Goal: Task Accomplishment & Management: Manage account settings

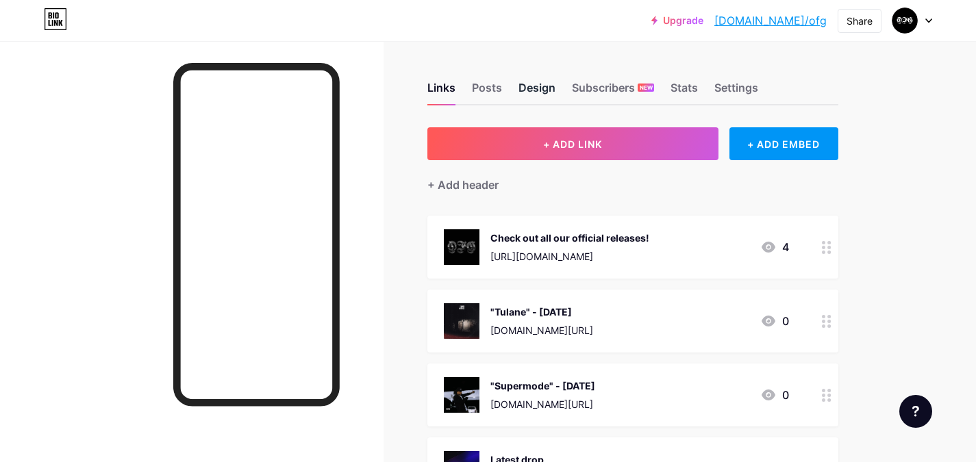
click at [524, 85] on div "Design" at bounding box center [536, 91] width 37 height 25
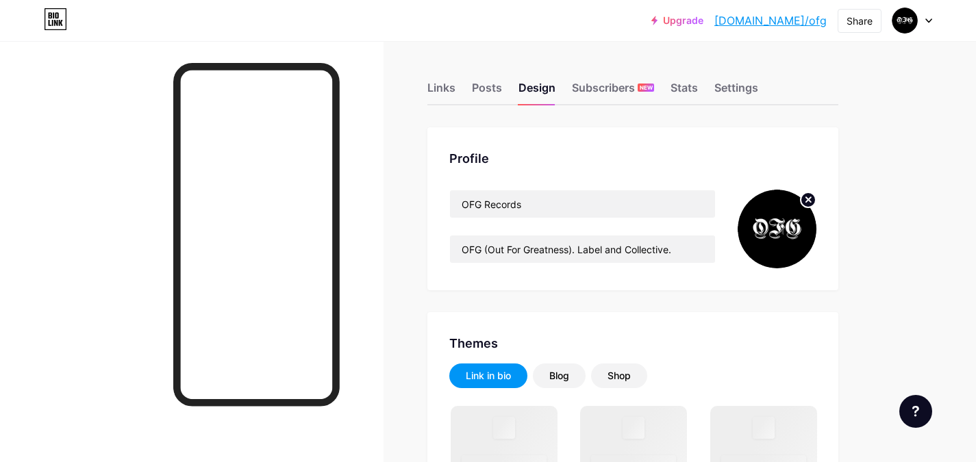
click at [809, 199] on icon at bounding box center [808, 199] width 5 height 5
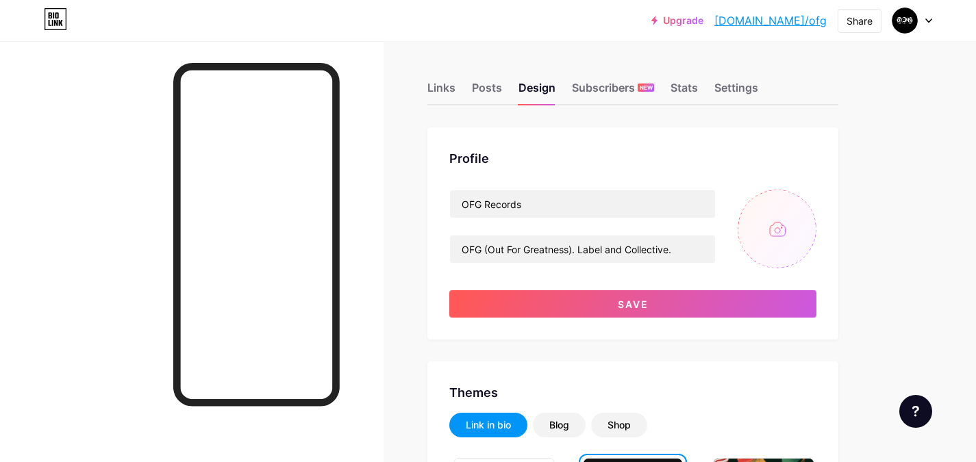
click at [777, 235] on input "file" at bounding box center [777, 229] width 79 height 79
type input "C:\fakepath\OFG Records - new version black logo.jpeg"
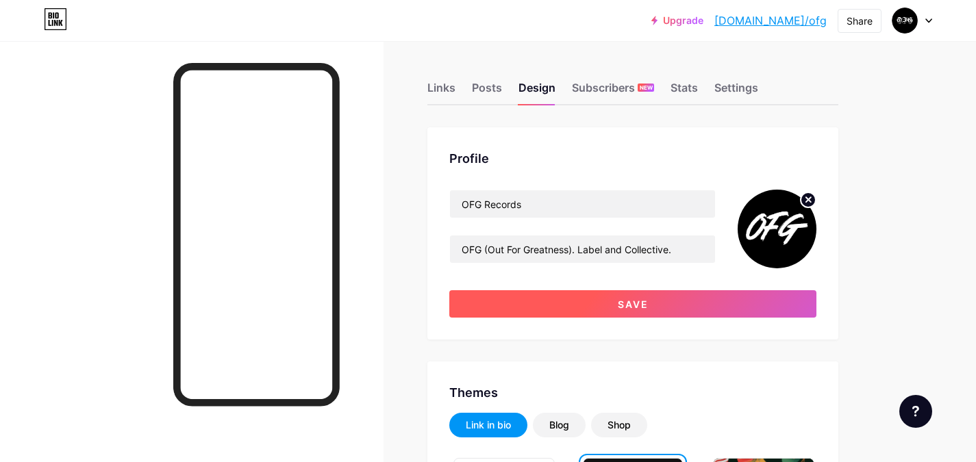
click at [658, 314] on button "Save" at bounding box center [632, 303] width 367 height 27
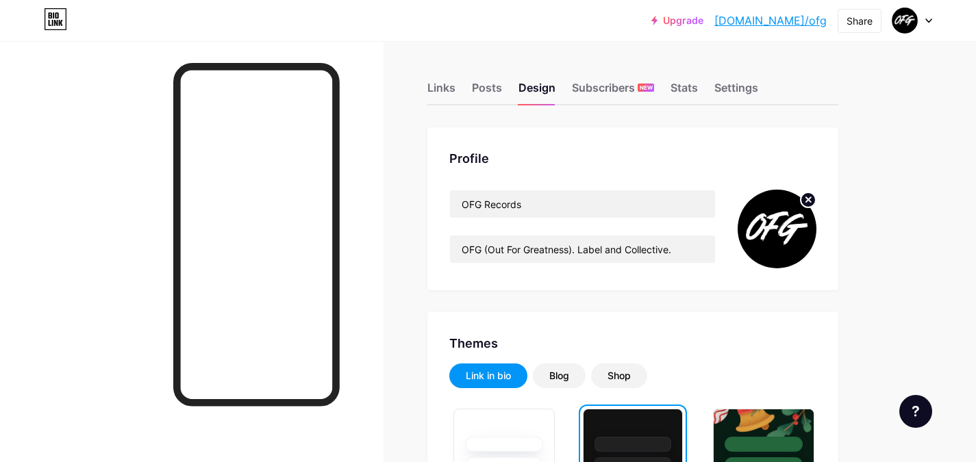
click at [810, 200] on circle at bounding box center [808, 199] width 15 height 15
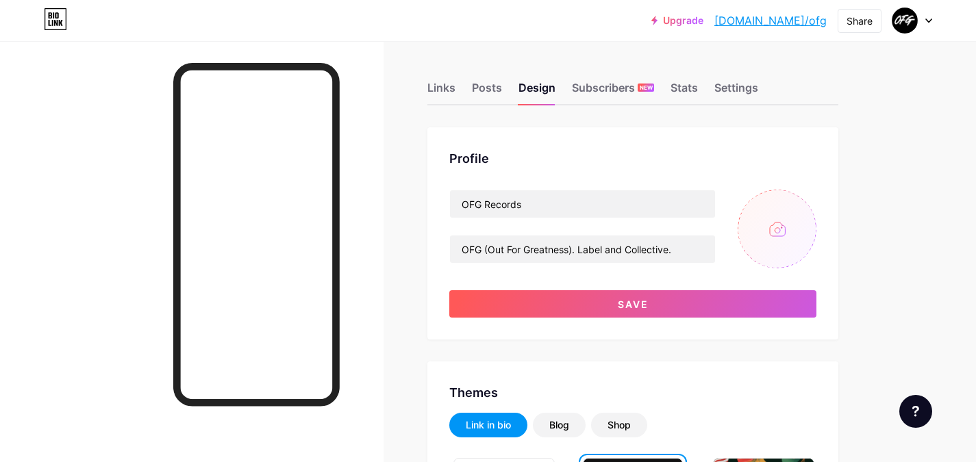
click at [780, 223] on input "file" at bounding box center [777, 229] width 79 height 79
type input "C:\fakepath\Black and White Modern Streetwear Sport Logo (1).png"
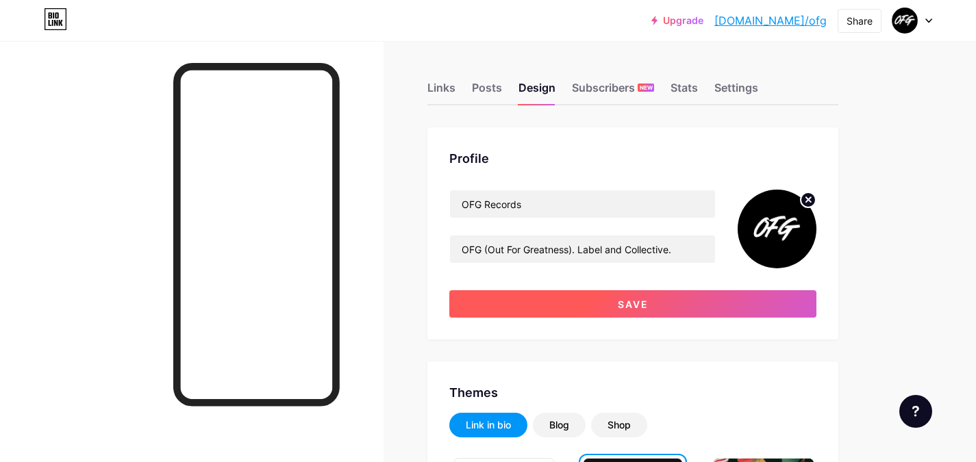
click at [690, 297] on button "Save" at bounding box center [632, 303] width 367 height 27
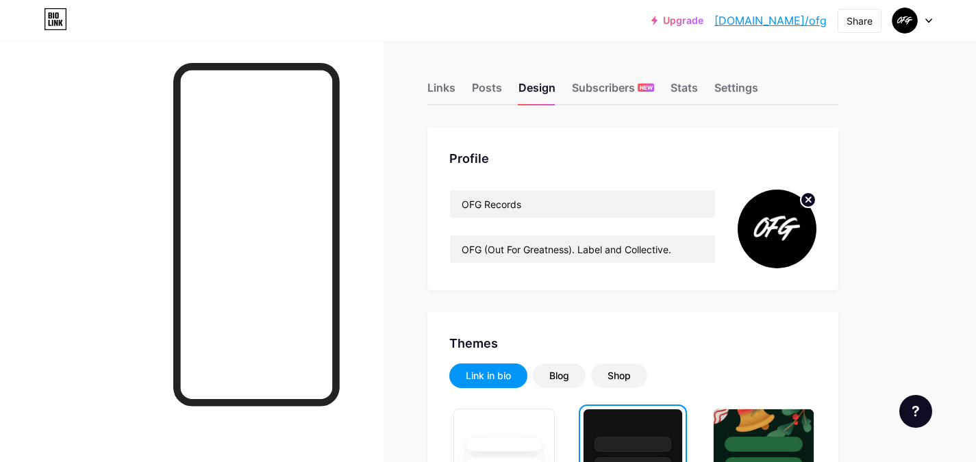
click at [807, 201] on circle at bounding box center [808, 199] width 15 height 15
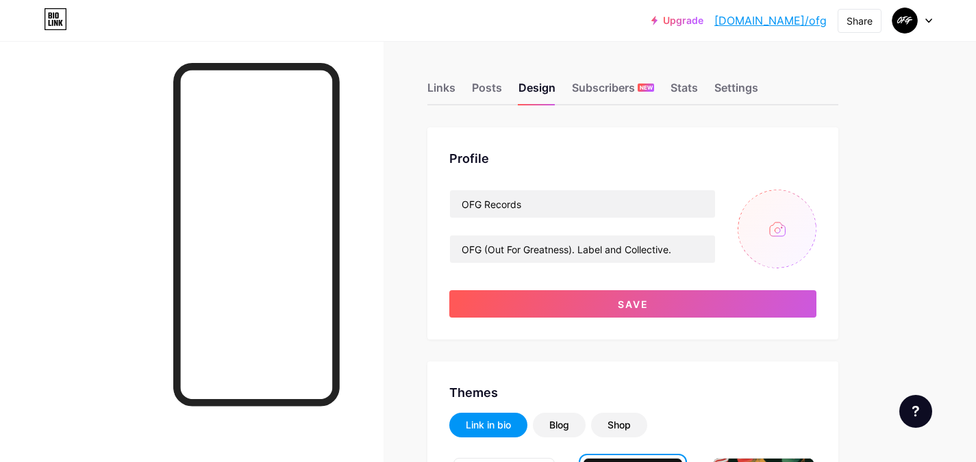
click at [790, 222] on input "file" at bounding box center [777, 229] width 79 height 79
type input "C:\fakepath\OFG Records - new version black logo.jpeg"
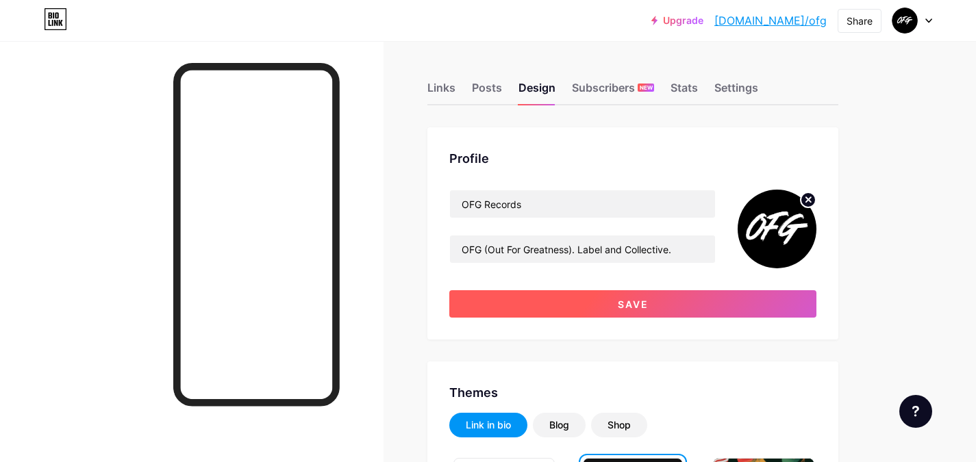
click at [622, 302] on span "Save" at bounding box center [633, 305] width 31 height 12
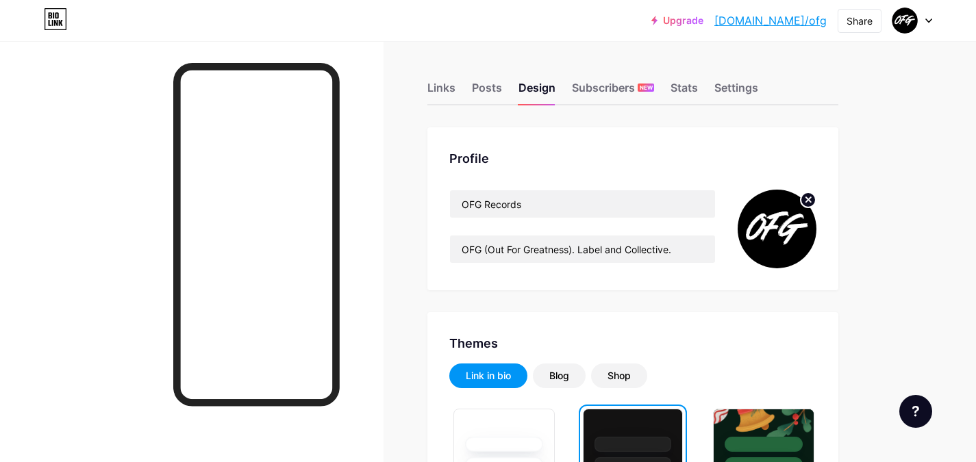
click at [803, 201] on circle at bounding box center [808, 199] width 15 height 15
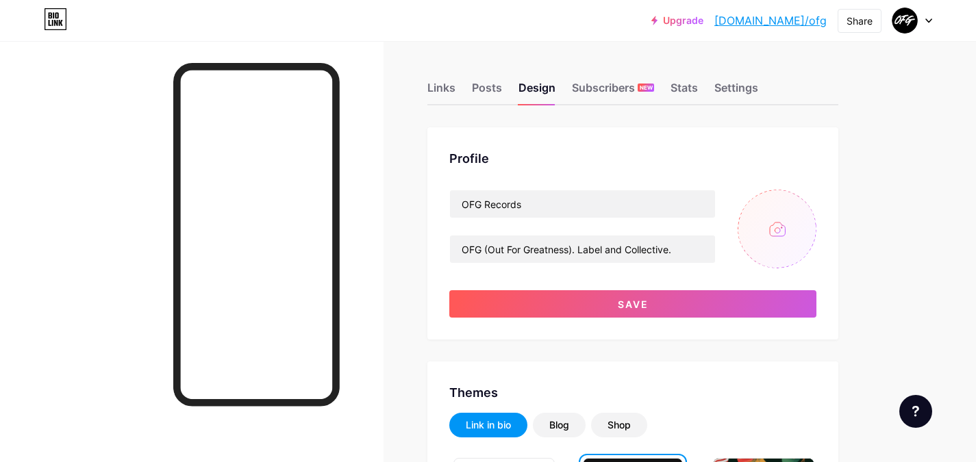
click at [794, 234] on input "file" at bounding box center [777, 229] width 79 height 79
type input "C:\fakepath\Black and White Modern Streetwear Sport Logo (1).png"
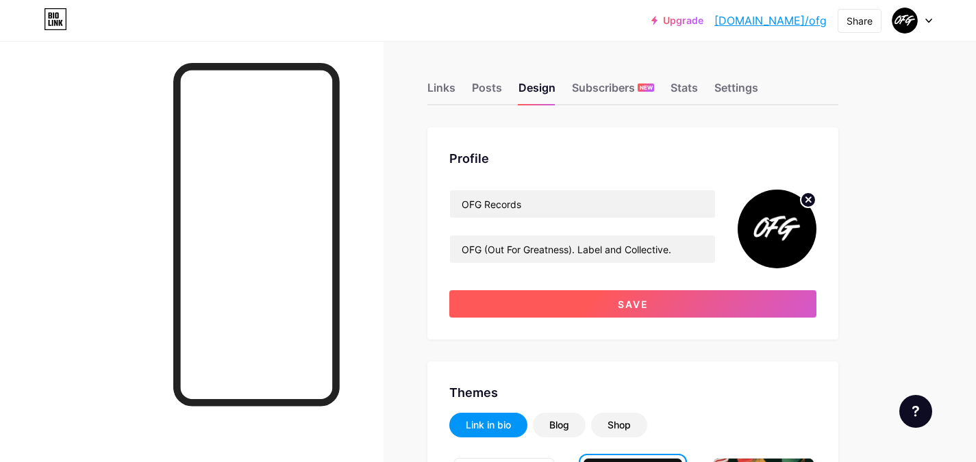
click at [668, 307] on button "Save" at bounding box center [632, 303] width 367 height 27
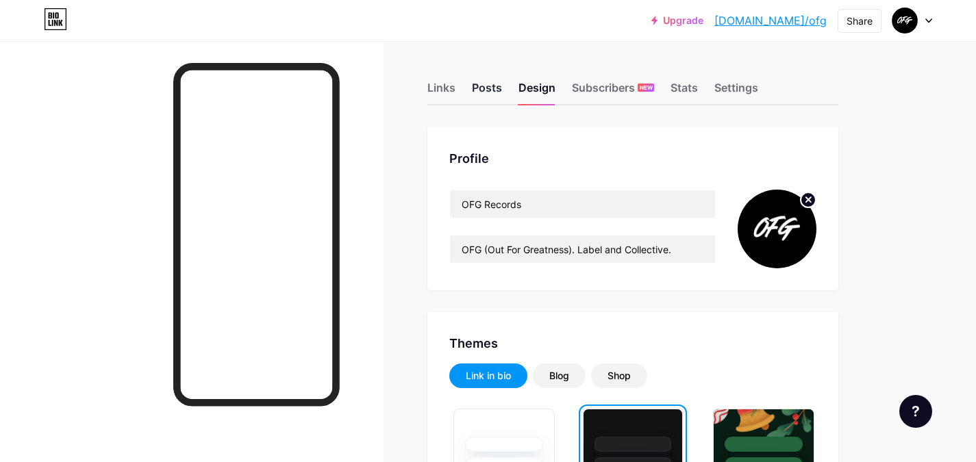
click at [488, 94] on div "Posts" at bounding box center [487, 91] width 30 height 25
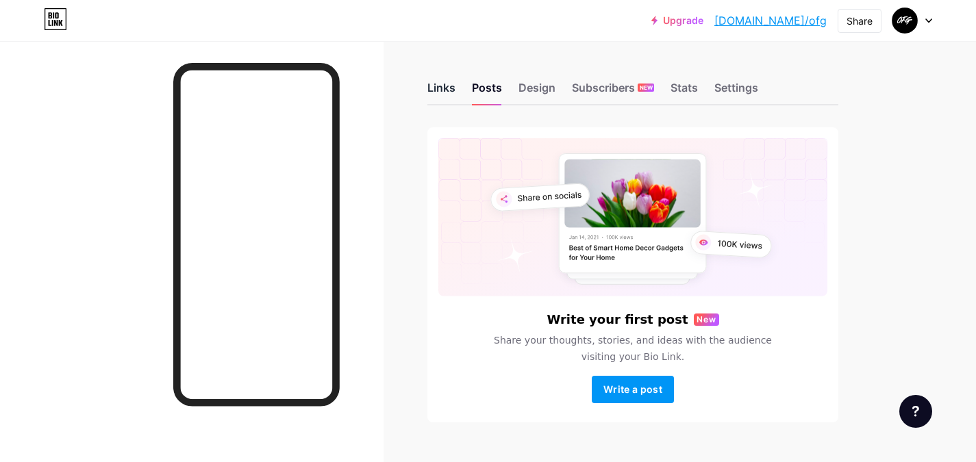
click at [449, 80] on div "Links" at bounding box center [441, 91] width 28 height 25
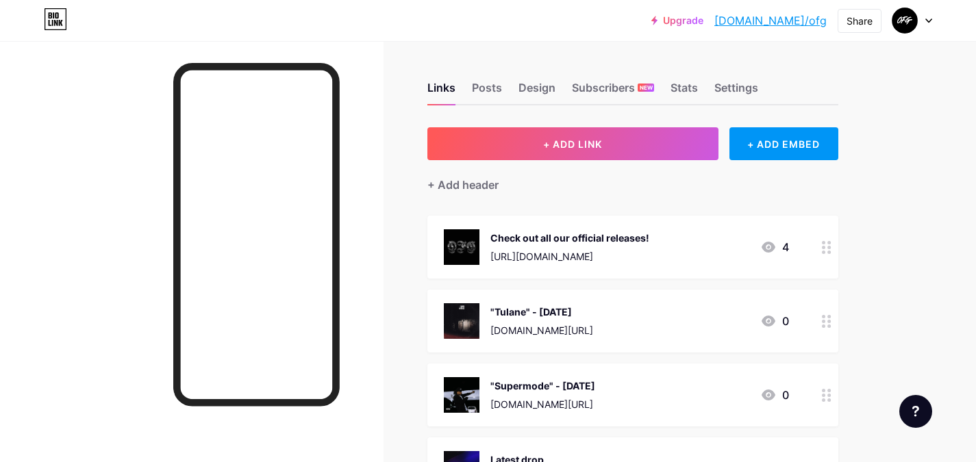
click at [620, 265] on div "Check out all our official releases! [URL][DOMAIN_NAME] 4" at bounding box center [632, 247] width 411 height 63
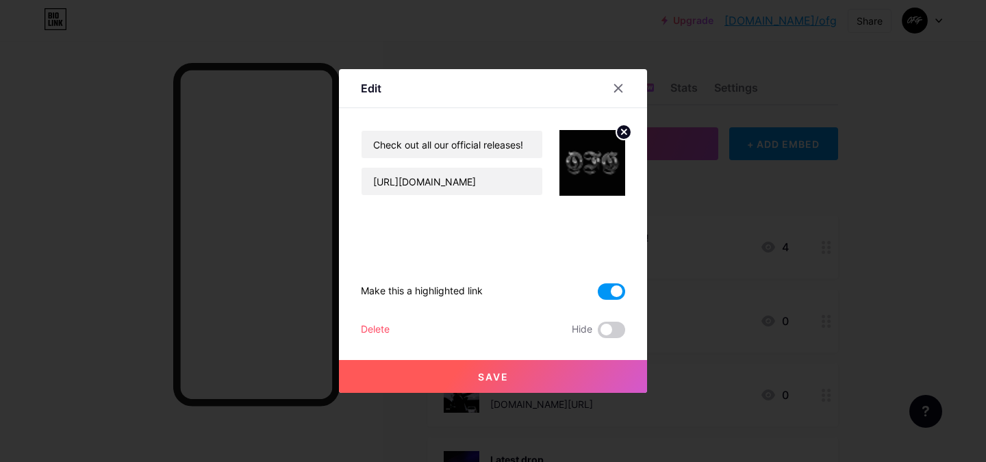
click at [622, 132] on icon at bounding box center [624, 131] width 5 height 5
click at [583, 158] on icon at bounding box center [590, 156] width 14 height 4
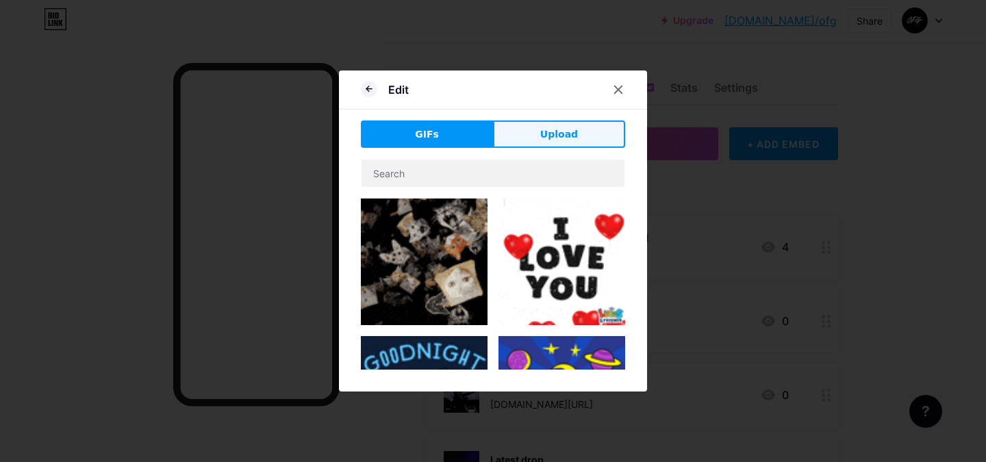
click at [539, 145] on button "Upload" at bounding box center [559, 134] width 132 height 27
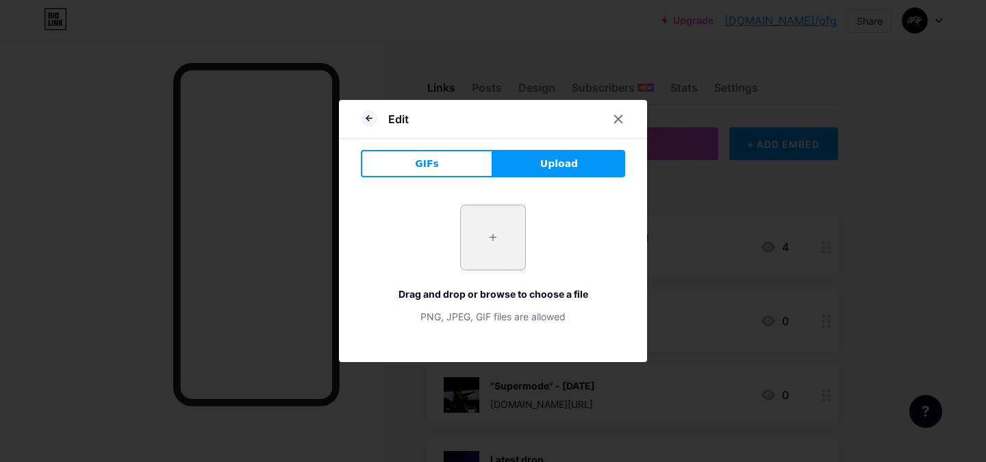
click at [504, 221] on input "file" at bounding box center [493, 237] width 64 height 64
type input "C:\fakepath\OFG Records - new version black logo.jpeg"
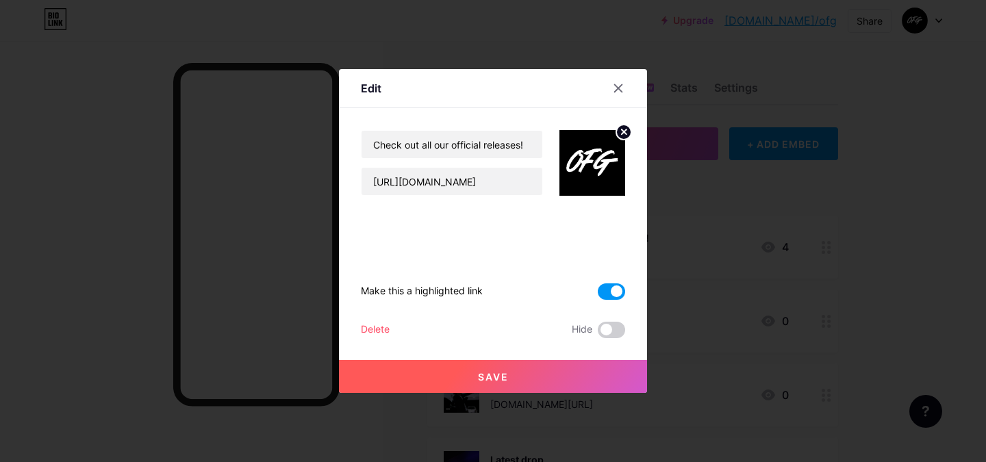
click at [499, 384] on button "Save" at bounding box center [493, 376] width 308 height 33
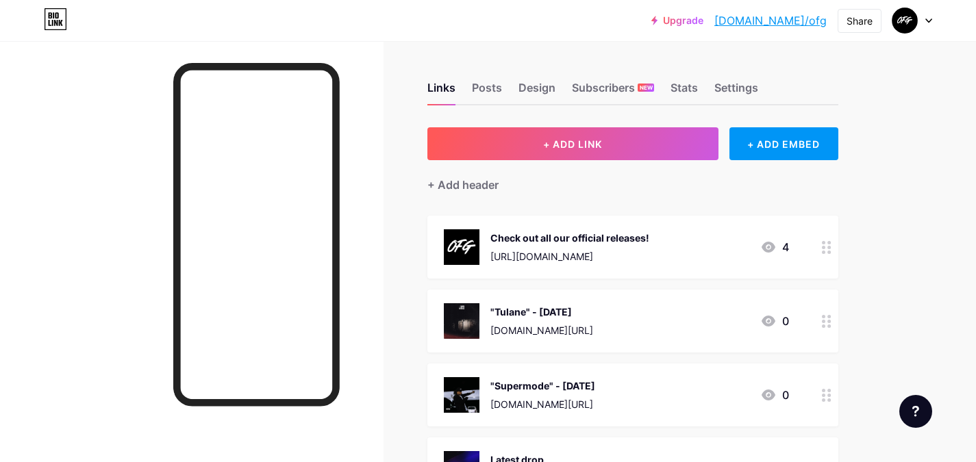
click at [608, 250] on div "[URL][DOMAIN_NAME]" at bounding box center [569, 256] width 159 height 14
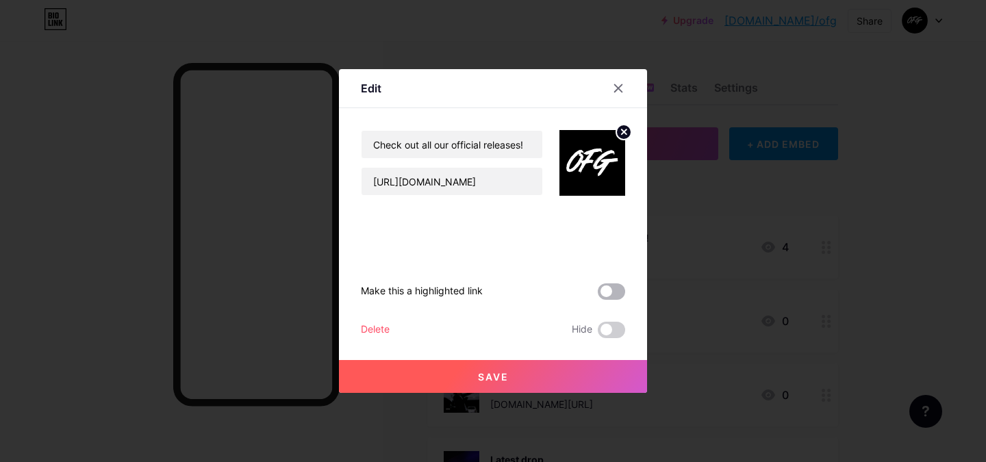
click at [601, 288] on span at bounding box center [611, 292] width 27 height 16
click at [598, 295] on input "checkbox" at bounding box center [598, 295] width 0 height 0
click at [514, 377] on button "Save" at bounding box center [493, 376] width 308 height 33
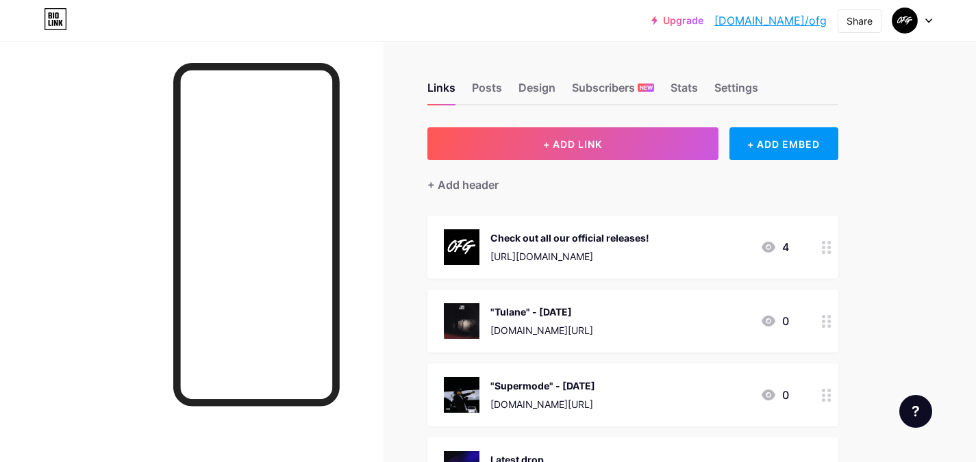
click at [649, 247] on div "Check out all our official releases! [URL][DOMAIN_NAME]" at bounding box center [569, 247] width 159 height 36
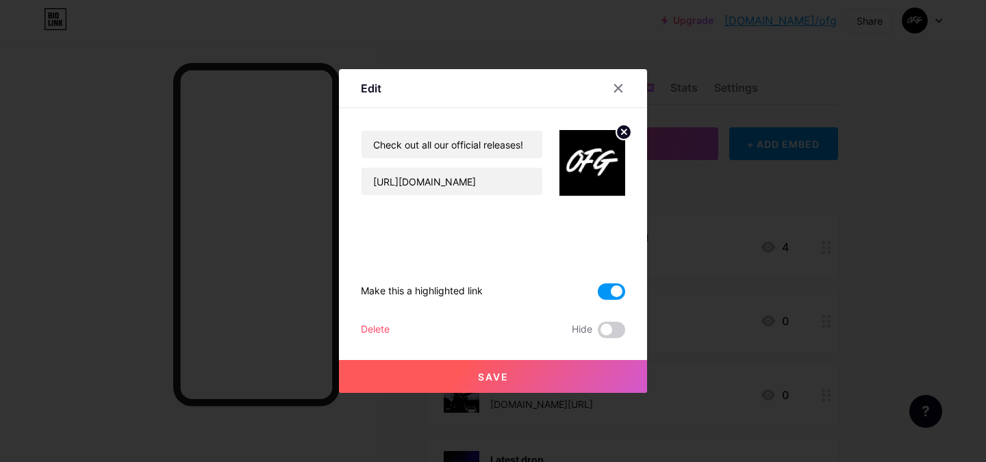
click at [616, 282] on div "Make this a highlighted link Delete Hide Save" at bounding box center [493, 267] width 264 height 142
click at [610, 290] on span at bounding box center [611, 292] width 27 height 16
click at [598, 295] on input "checkbox" at bounding box center [598, 295] width 0 height 0
click at [477, 386] on button "Save" at bounding box center [493, 376] width 308 height 33
